Goal: Information Seeking & Learning: Learn about a topic

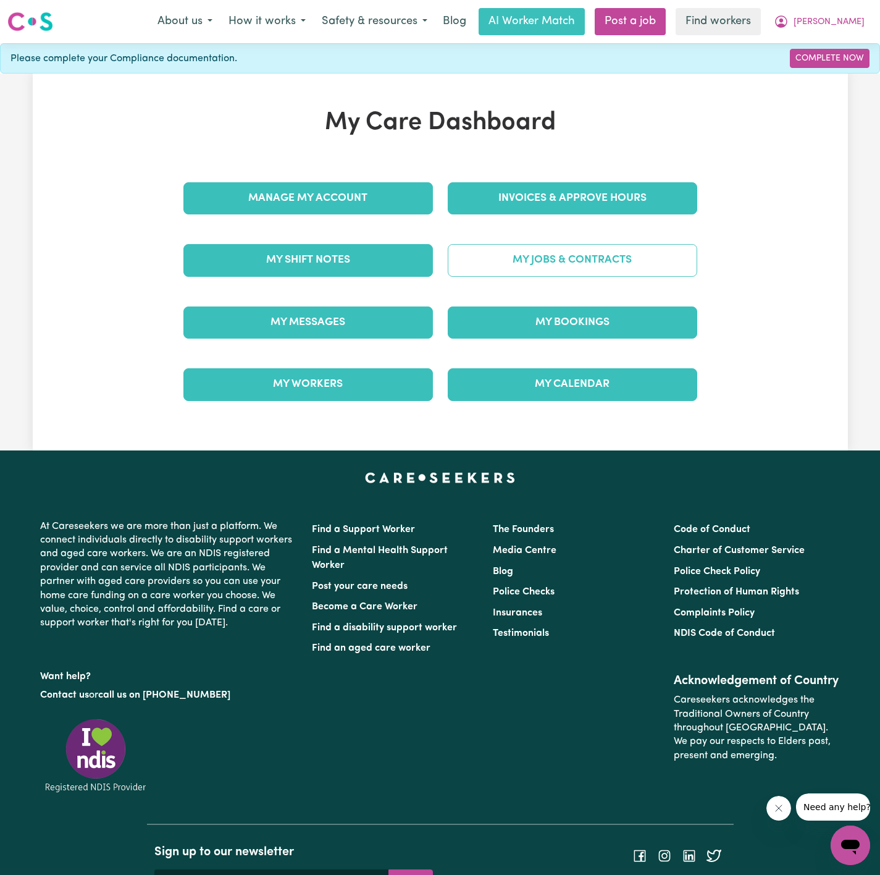
click at [536, 267] on link "My Jobs & Contracts" at bounding box center [573, 260] width 250 height 32
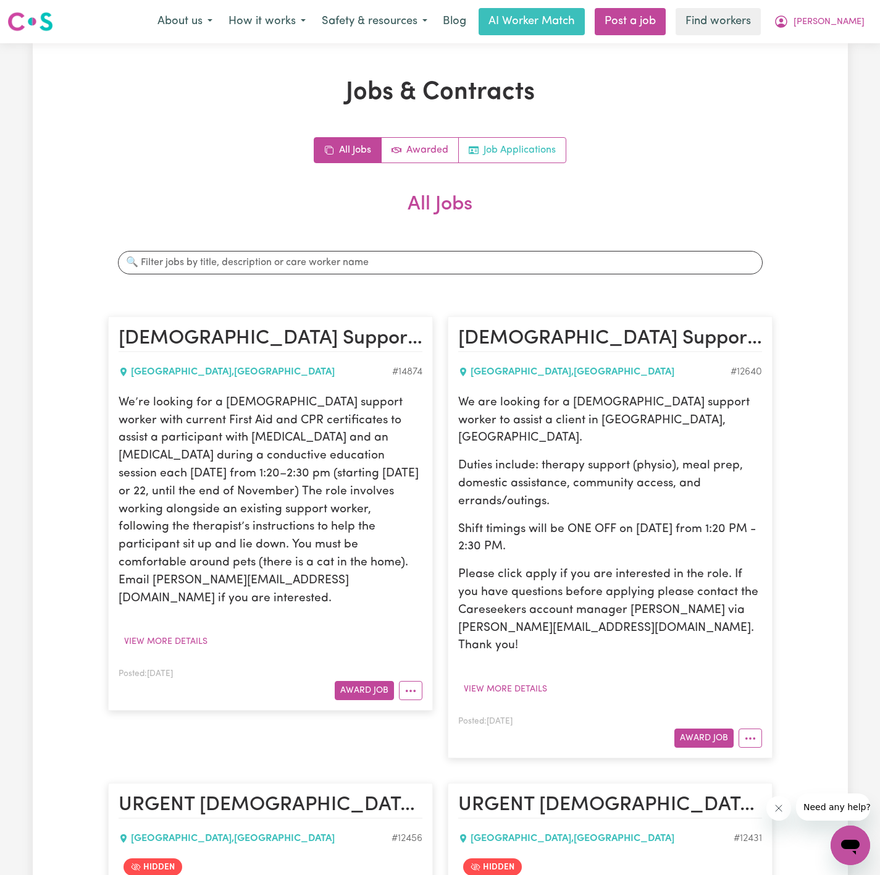
click at [525, 161] on link "Job Applications" at bounding box center [512, 150] width 107 height 25
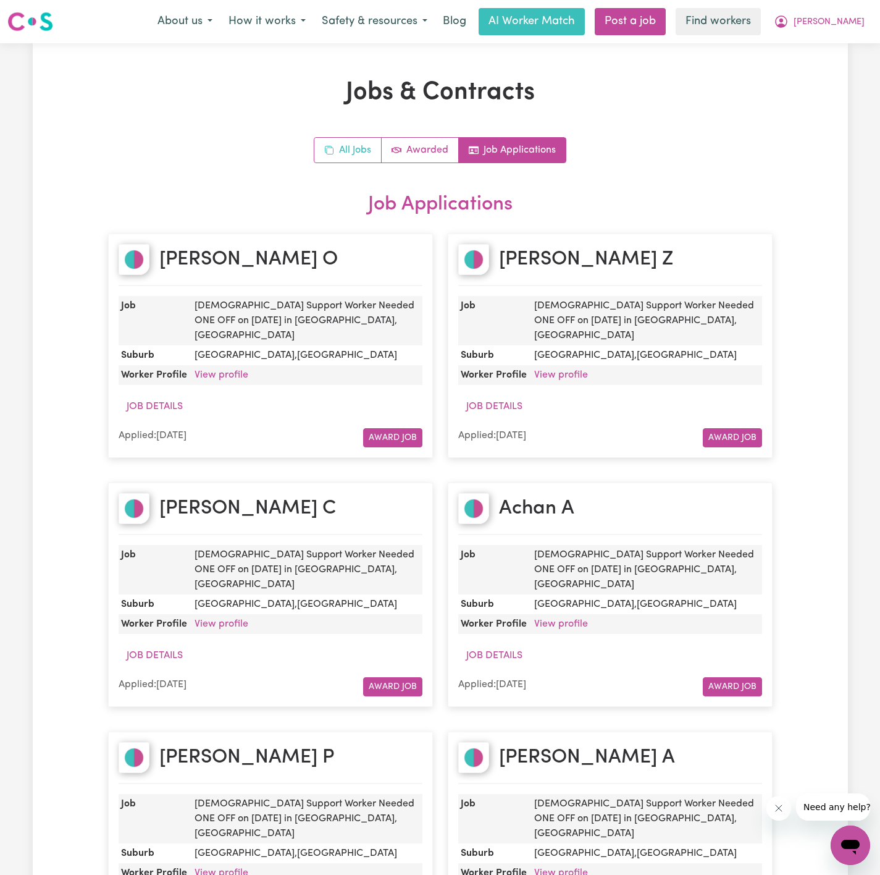
click at [367, 145] on link "All Jobs" at bounding box center [347, 150] width 67 height 25
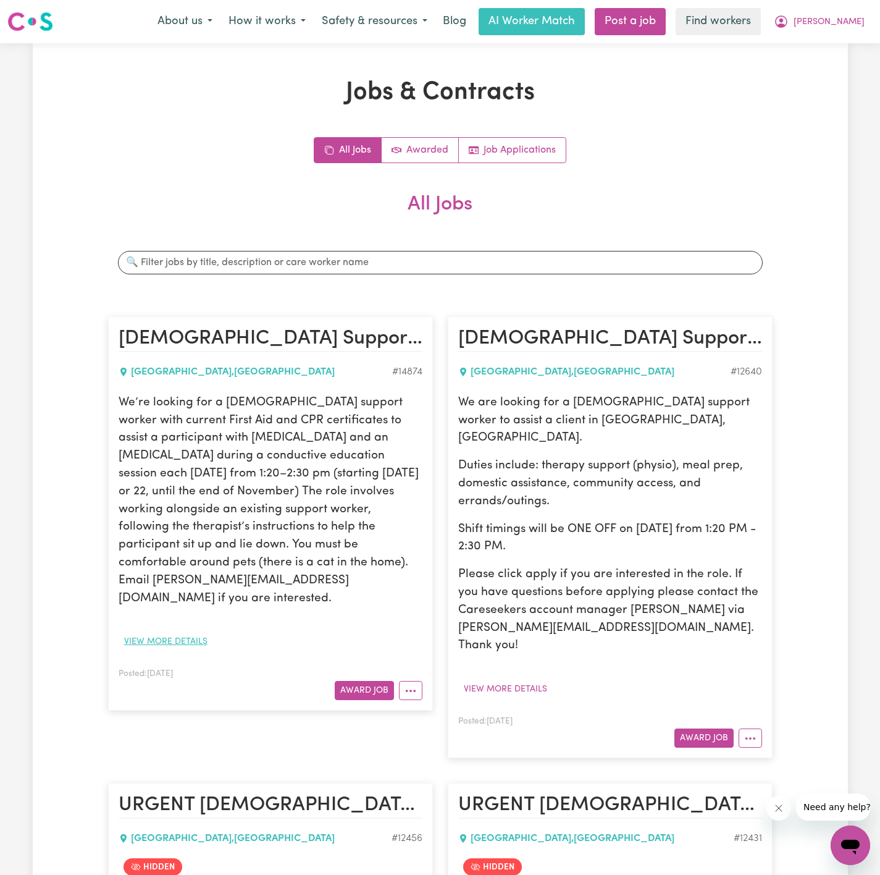
click at [187, 632] on button "View more details" at bounding box center [166, 641] width 94 height 19
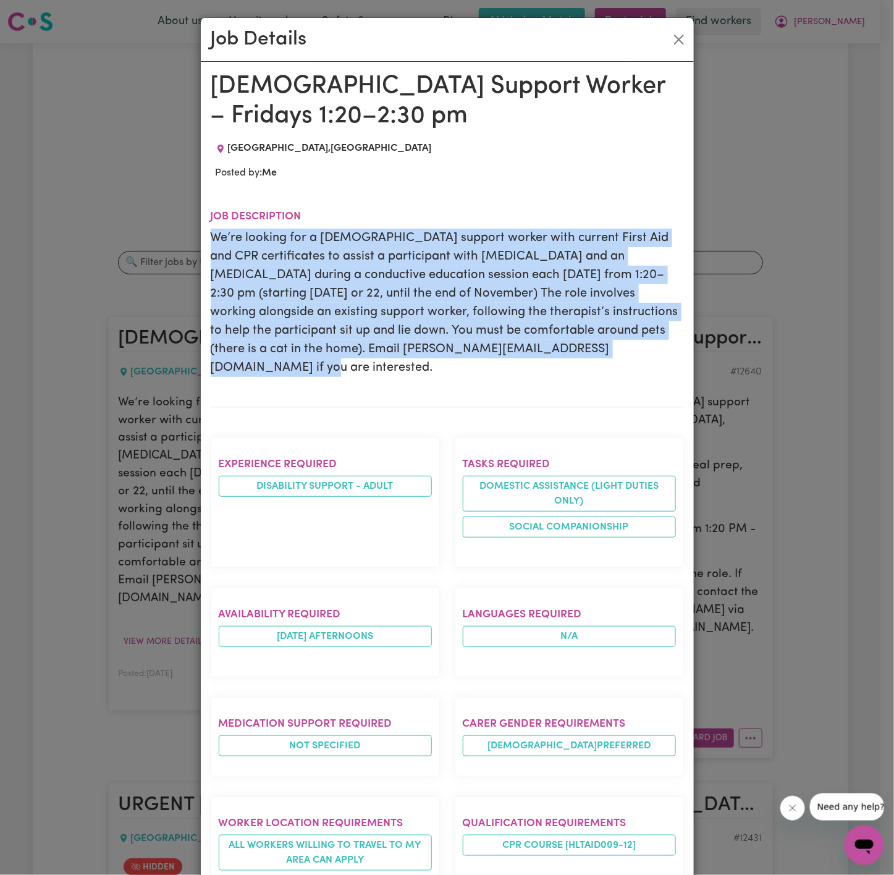
drag, startPoint x: 206, startPoint y: 237, endPoint x: 592, endPoint y: 365, distance: 406.6
click at [592, 365] on section "Job description We’re looking for a [DEMOGRAPHIC_DATA] support worker with curr…" at bounding box center [447, 298] width 473 height 217
copy p "We’re looking for a [DEMOGRAPHIC_DATA] support worker with current First Aid an…"
drag, startPoint x: 670, startPoint y: 35, endPoint x: 805, endPoint y: 33, distance: 135.3
click at [673, 35] on button "Close" at bounding box center [679, 40] width 20 height 20
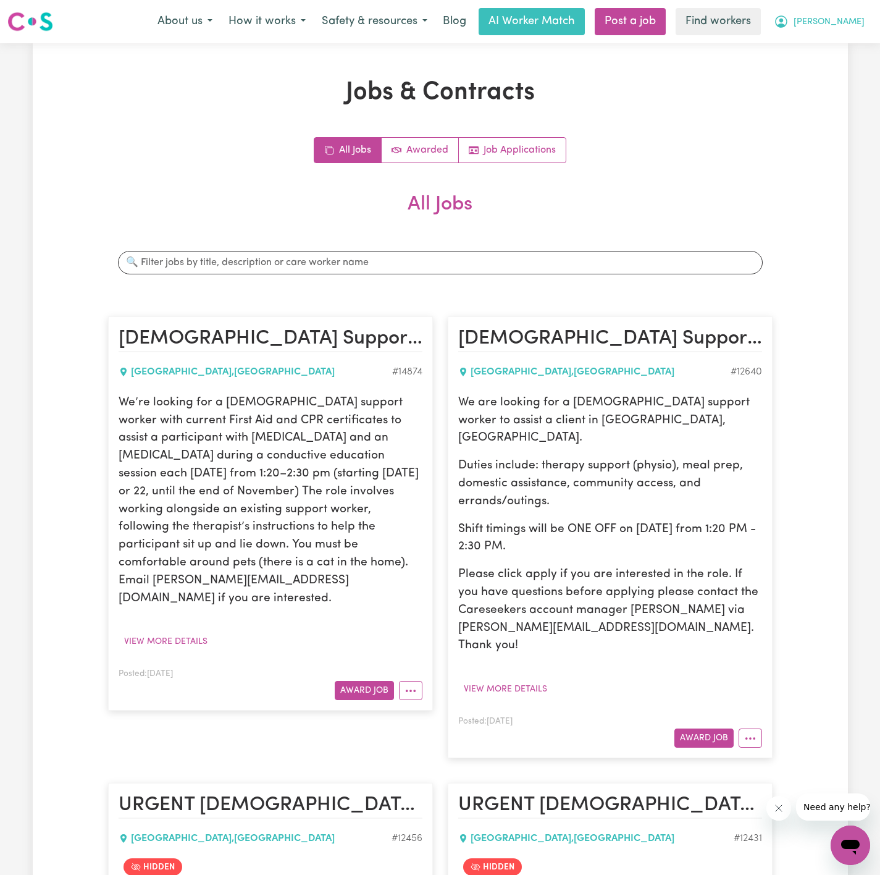
click at [853, 19] on span "[PERSON_NAME]" at bounding box center [829, 22] width 71 height 14
click at [832, 67] on link "Logout" at bounding box center [824, 70] width 98 height 23
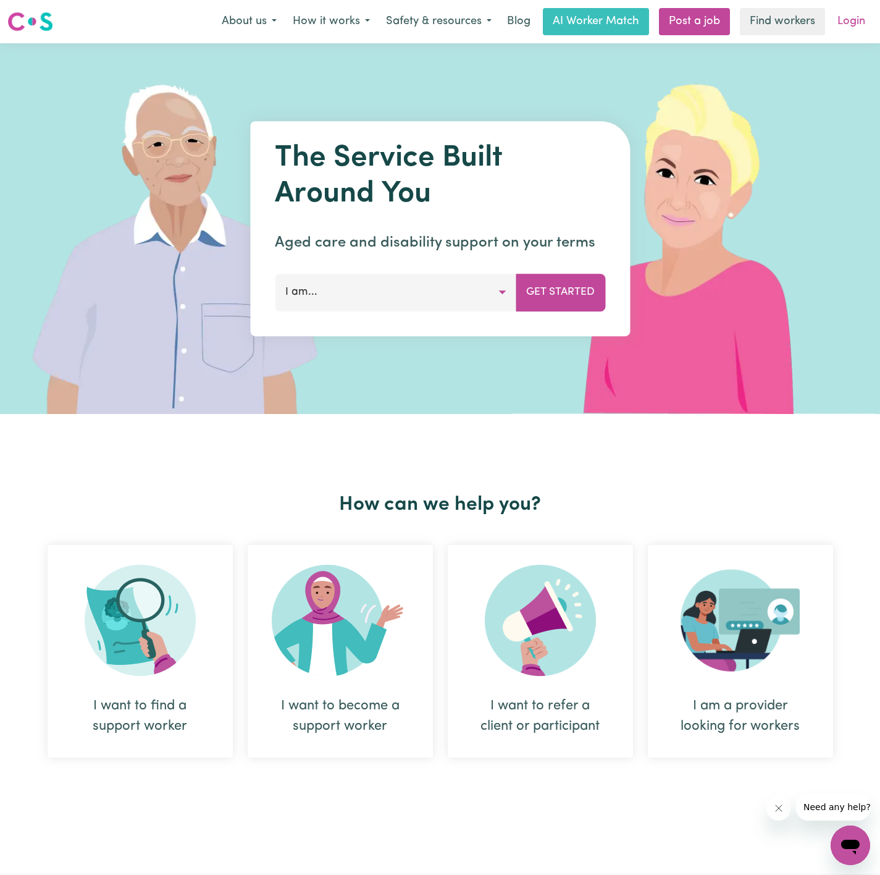
click at [853, 15] on link "Login" at bounding box center [851, 21] width 43 height 27
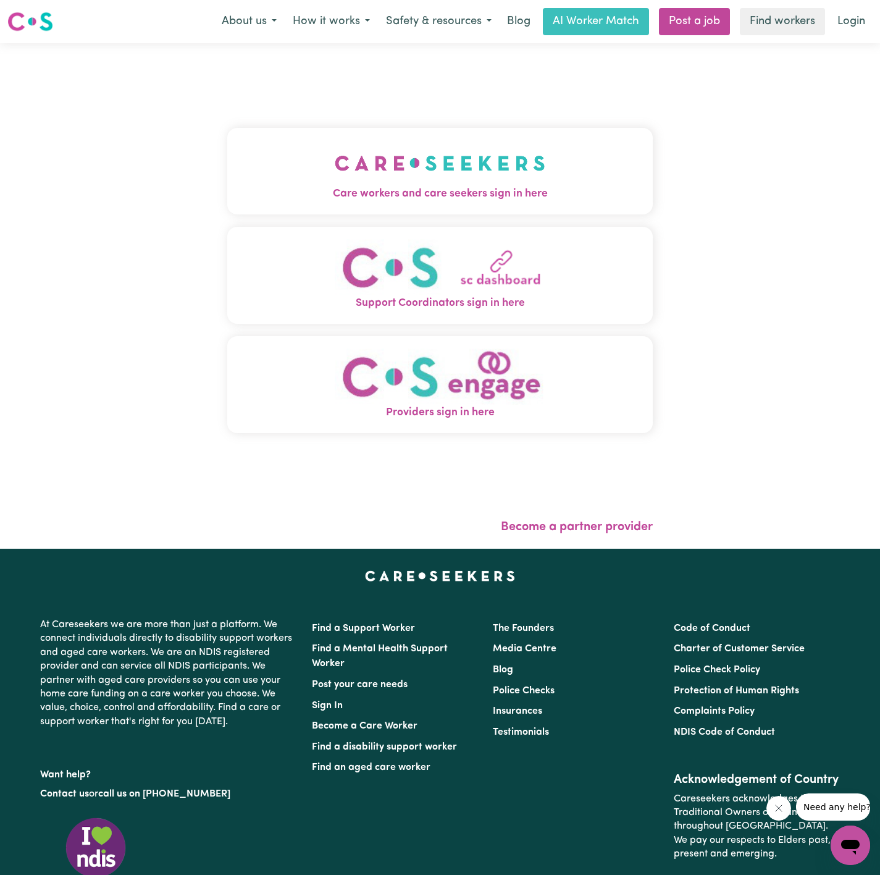
click at [400, 147] on img "Care workers and care seekers sign in here" at bounding box center [440, 163] width 211 height 46
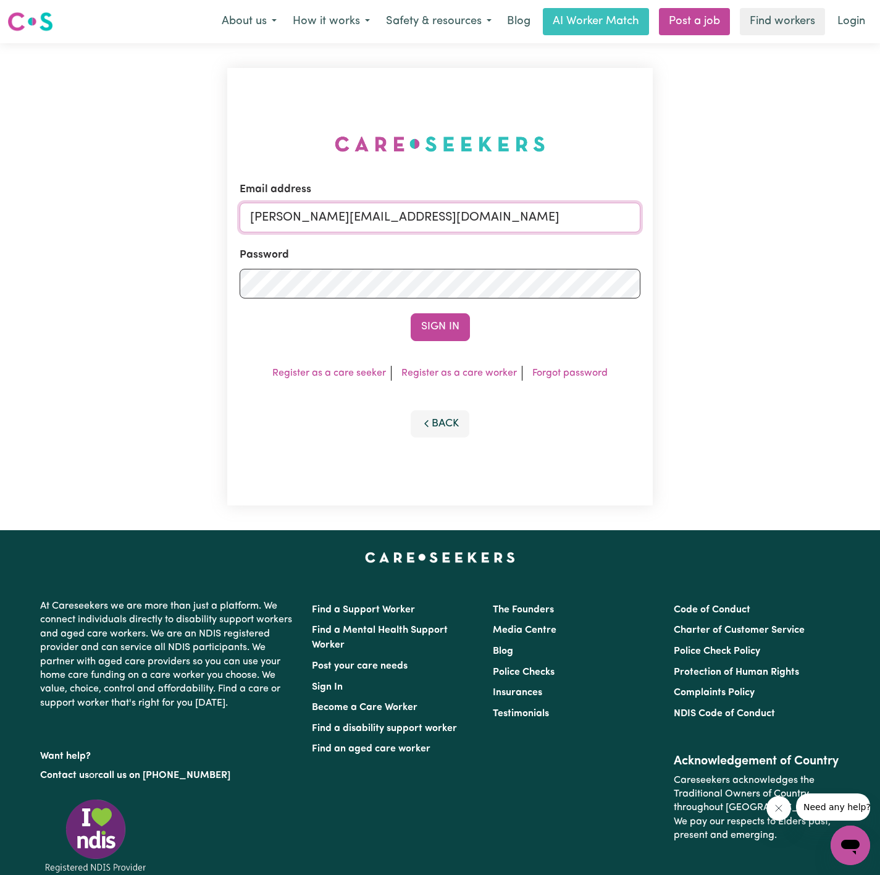
drag, startPoint x: 448, startPoint y: 203, endPoint x: 448, endPoint y: 232, distance: 29.6
click at [448, 204] on input "[PERSON_NAME][EMAIL_ADDRESS][DOMAIN_NAME]" at bounding box center [440, 218] width 401 height 30
drag, startPoint x: 312, startPoint y: 219, endPoint x: 650, endPoint y: 240, distance: 339.1
click at [650, 240] on div "Email address [EMAIL_ADDRESS][DOMAIN_NAME] Password Sign In Register as a care …" at bounding box center [440, 286] width 426 height 437
type input "[EMAIL_ADDRESS][DOMAIN_NAME]"
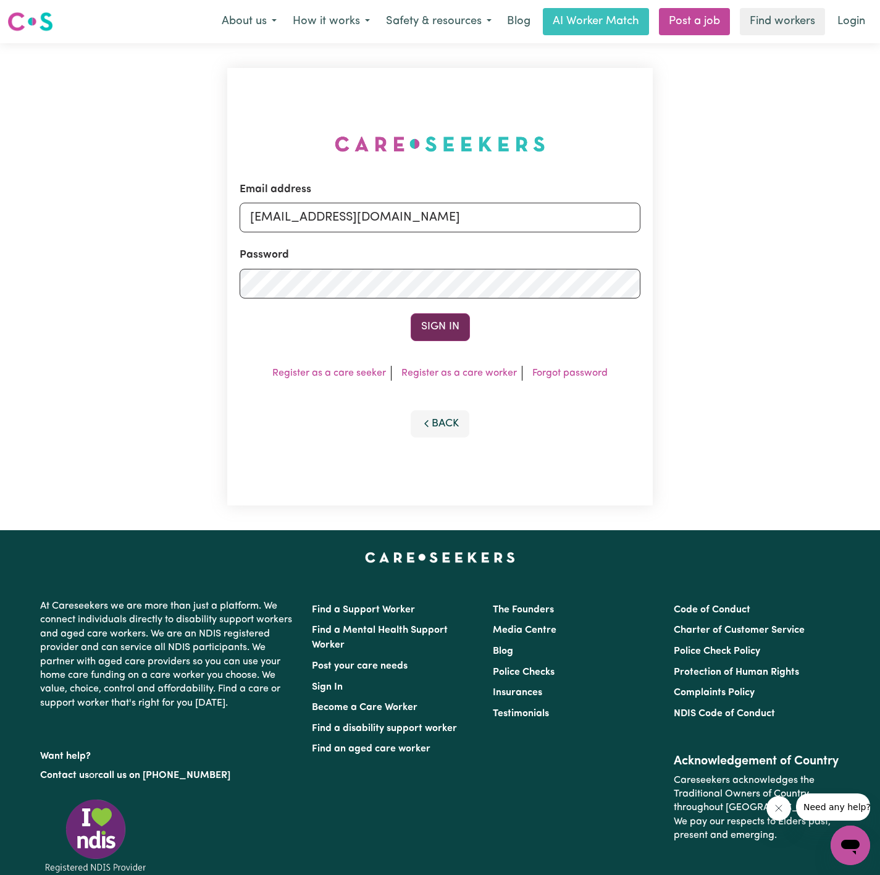
click at [436, 321] on button "Sign In" at bounding box center [440, 326] width 59 height 27
